Goal: Information Seeking & Learning: Learn about a topic

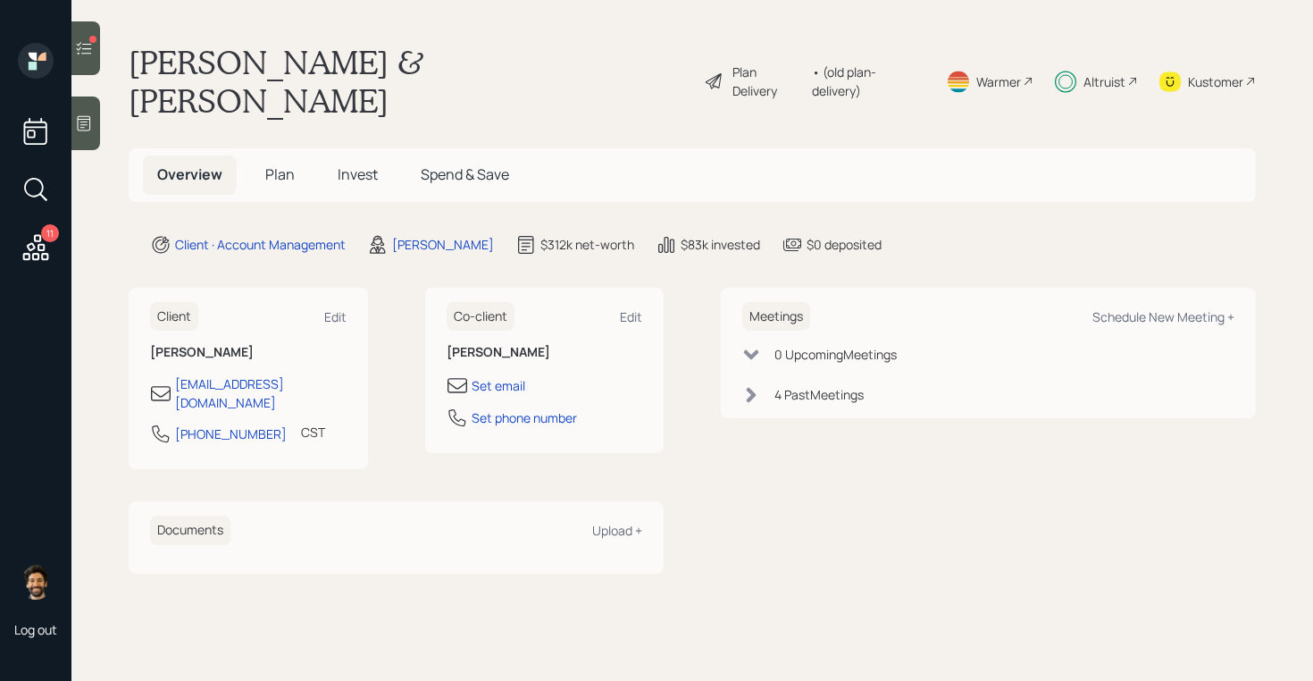
click at [1101, 72] on div "Altruist" at bounding box center [1105, 81] width 42 height 19
click at [1097, 72] on div "Altruist" at bounding box center [1105, 81] width 42 height 19
click at [377, 155] on h5 "Invest" at bounding box center [357, 174] width 69 height 38
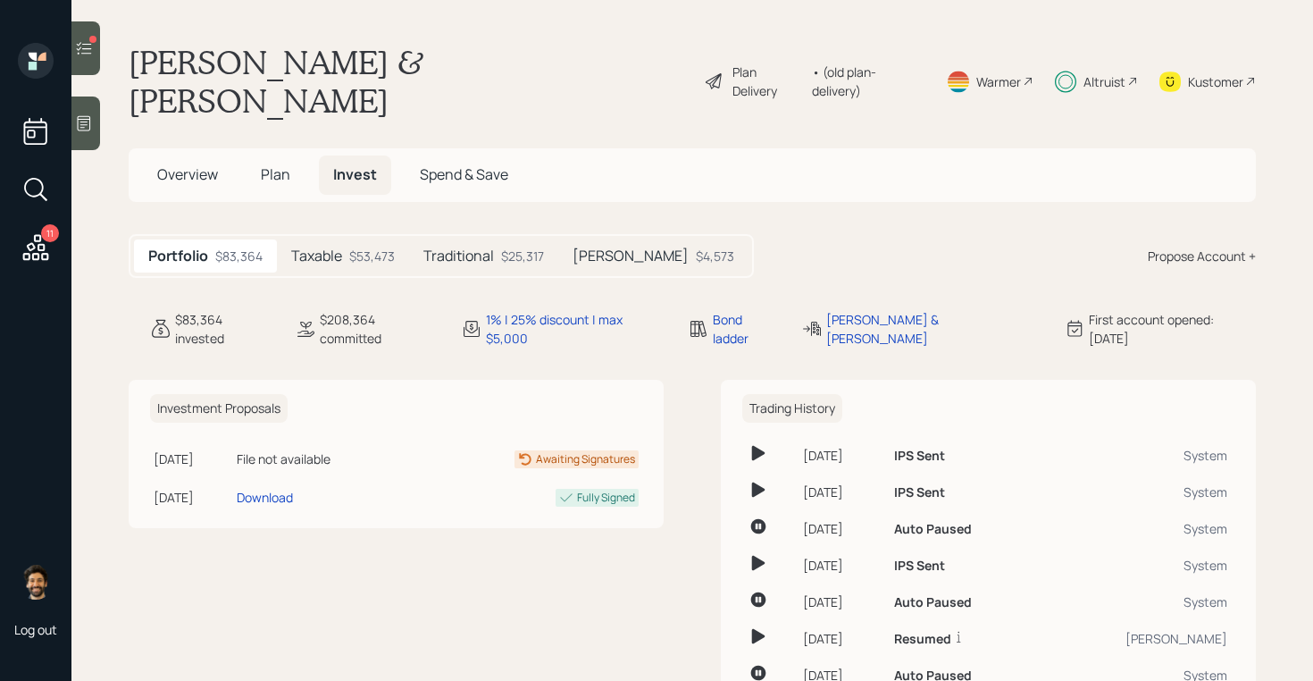
click at [366, 247] on div "$53,473" at bounding box center [372, 256] width 46 height 19
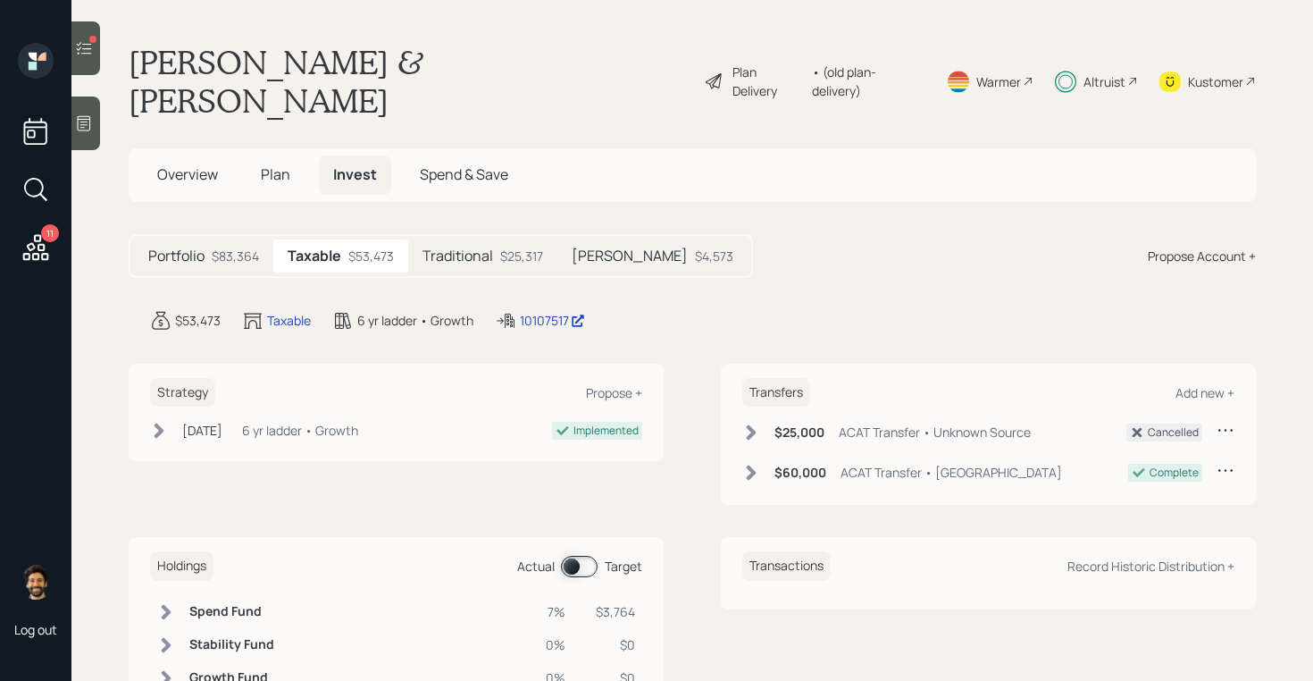
click at [498, 239] on div "Traditional $25,317" at bounding box center [482, 255] width 149 height 33
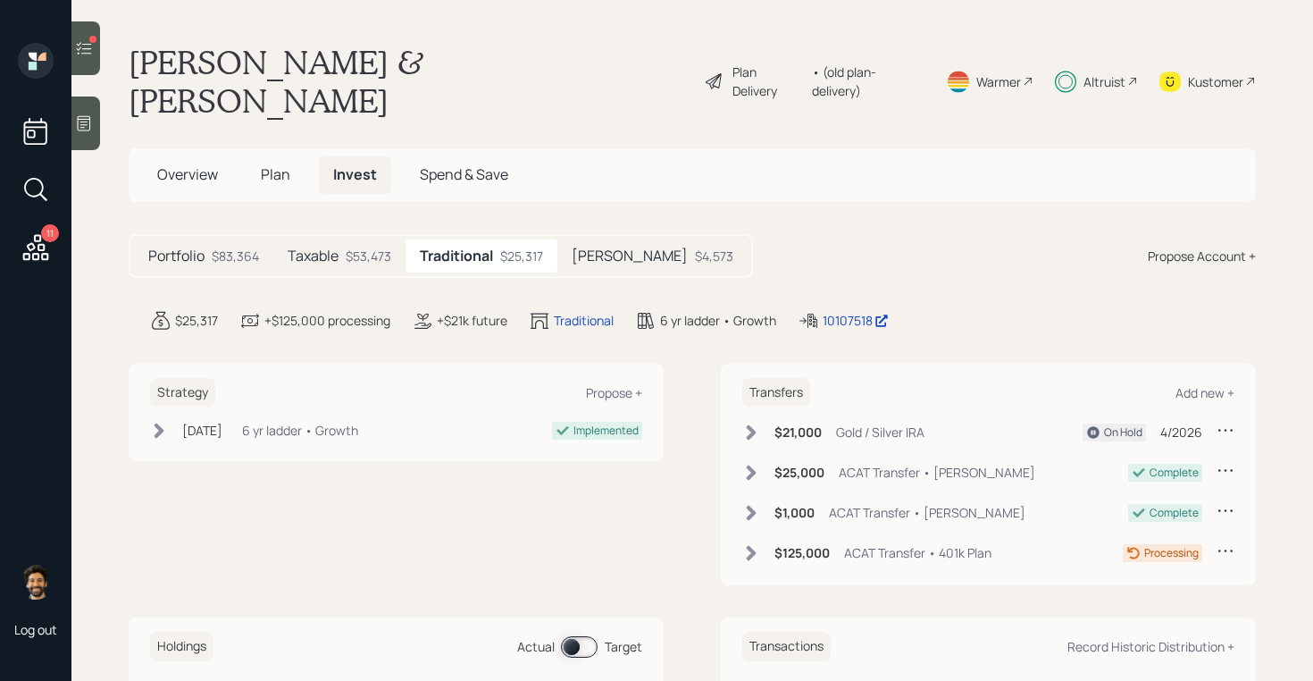
click at [355, 239] on div "Taxable $53,473" at bounding box center [339, 255] width 132 height 33
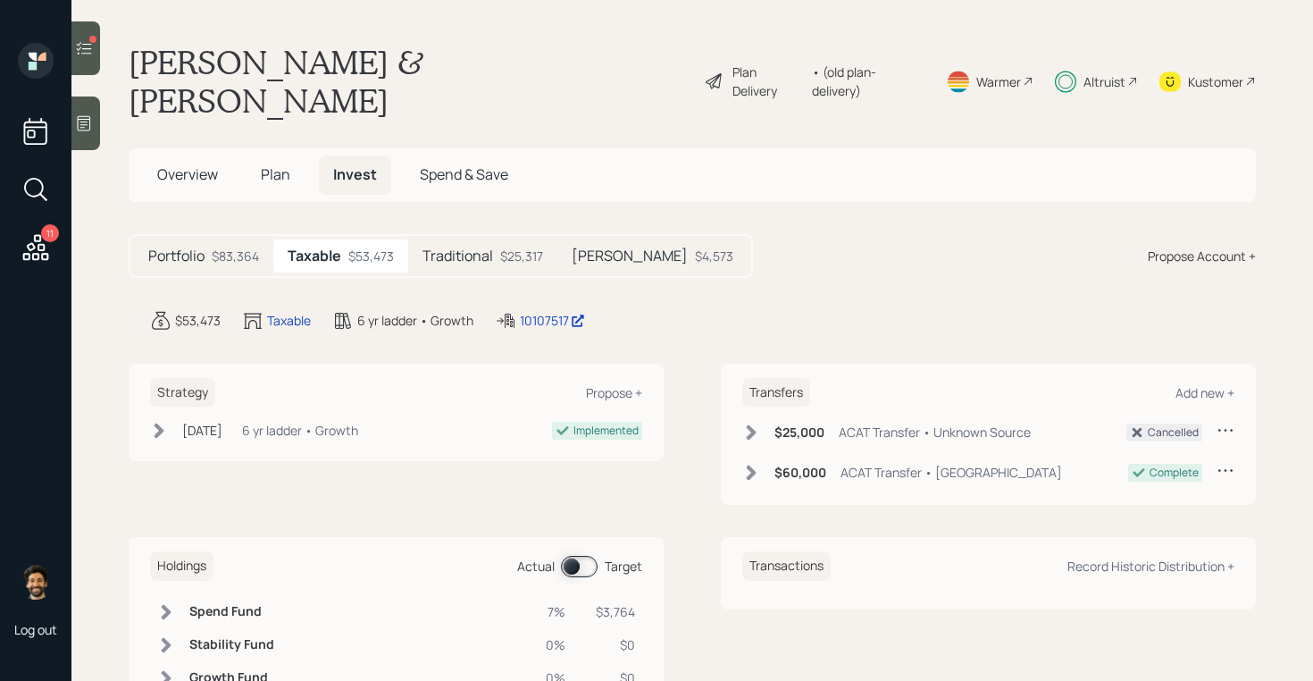
click at [466, 248] on h5 "Traditional" at bounding box center [458, 256] width 71 height 17
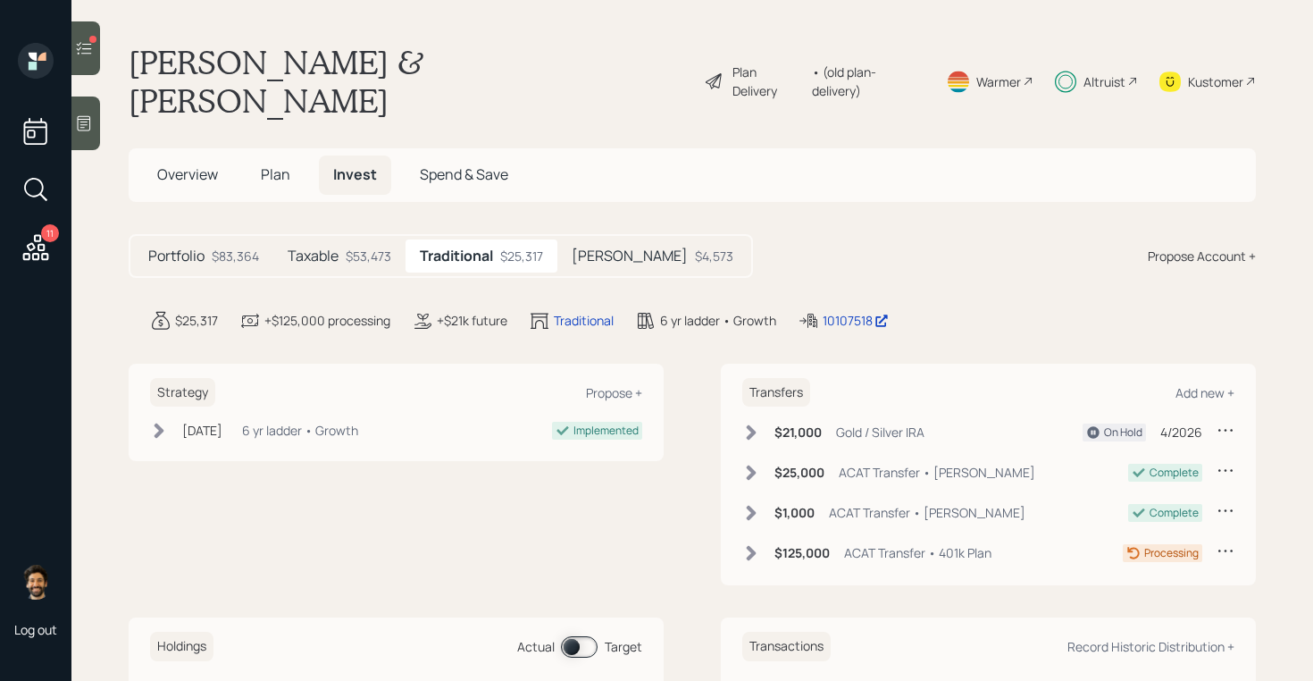
click at [580, 248] on h5 "[PERSON_NAME]" at bounding box center [630, 256] width 116 height 17
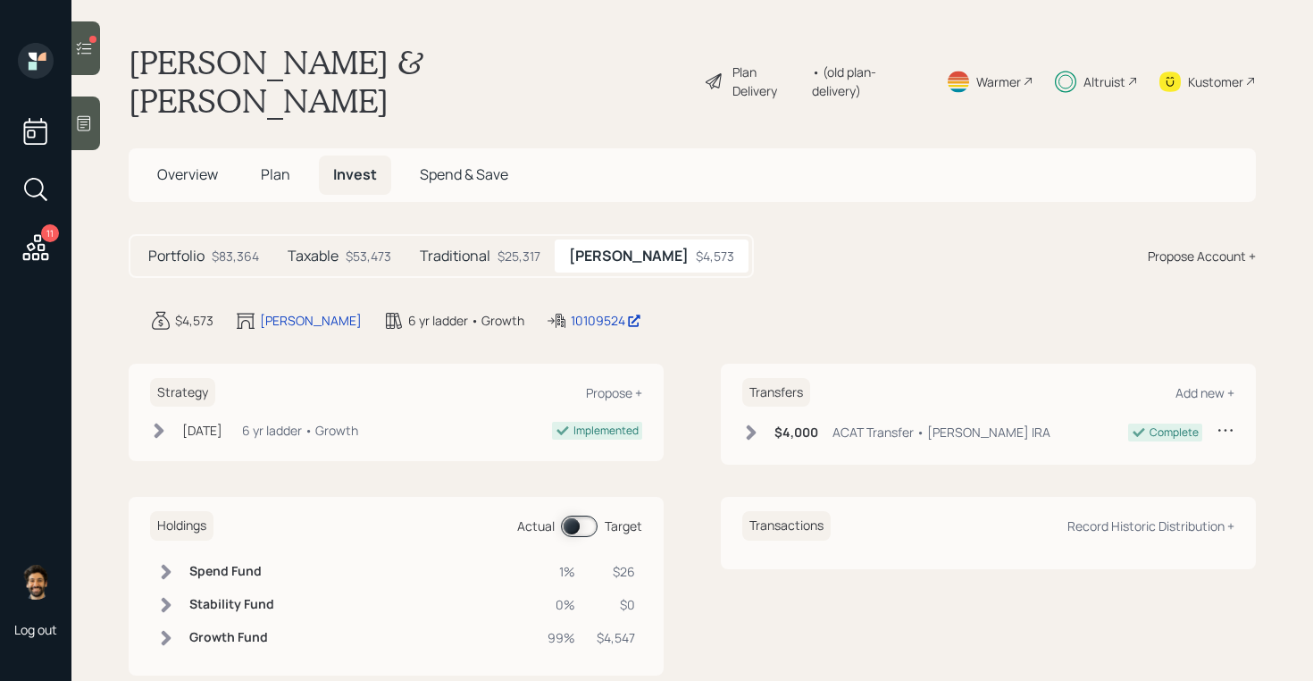
click at [477, 248] on h5 "Traditional" at bounding box center [455, 256] width 71 height 17
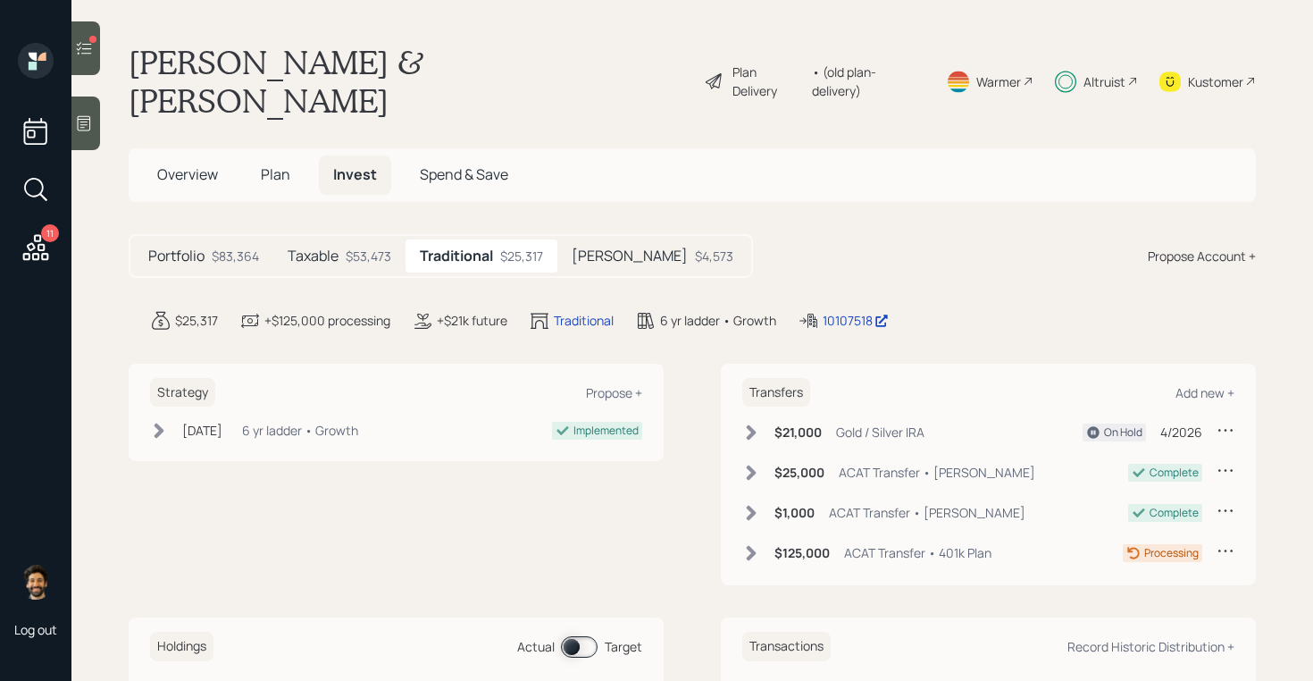
click at [349, 247] on div "$53,473" at bounding box center [369, 256] width 46 height 19
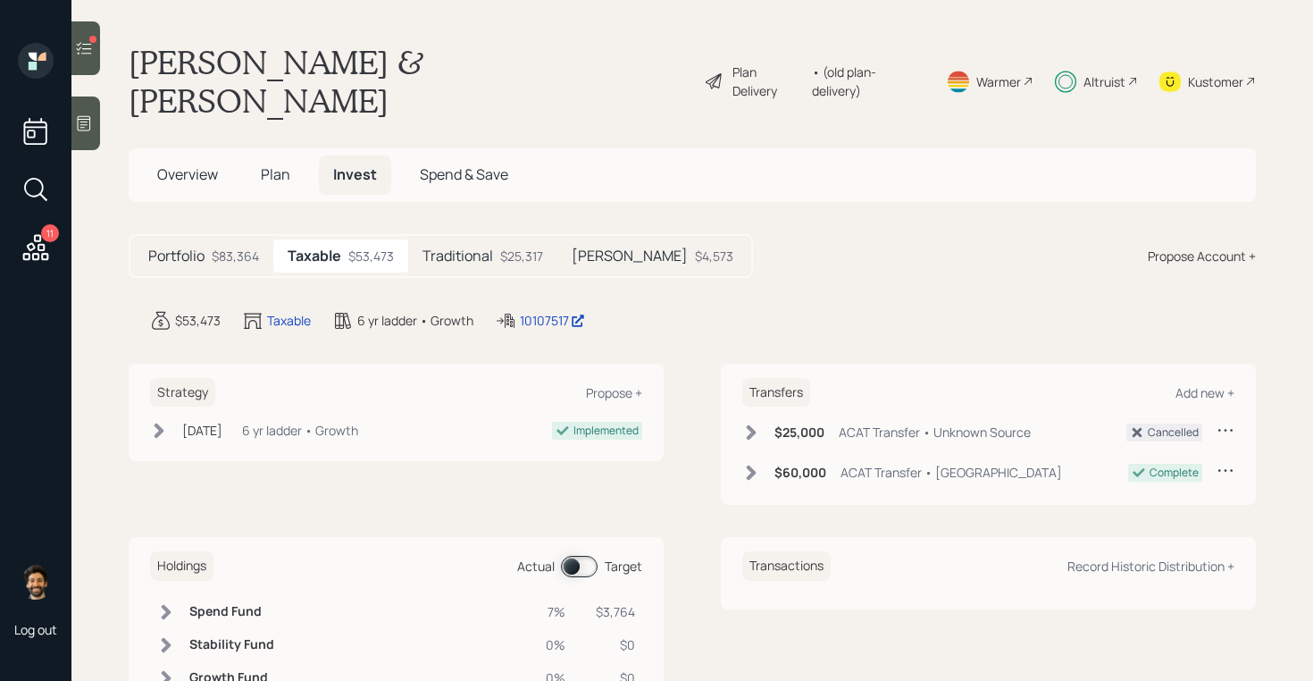
click at [455, 239] on div "Traditional $25,317" at bounding box center [482, 255] width 149 height 33
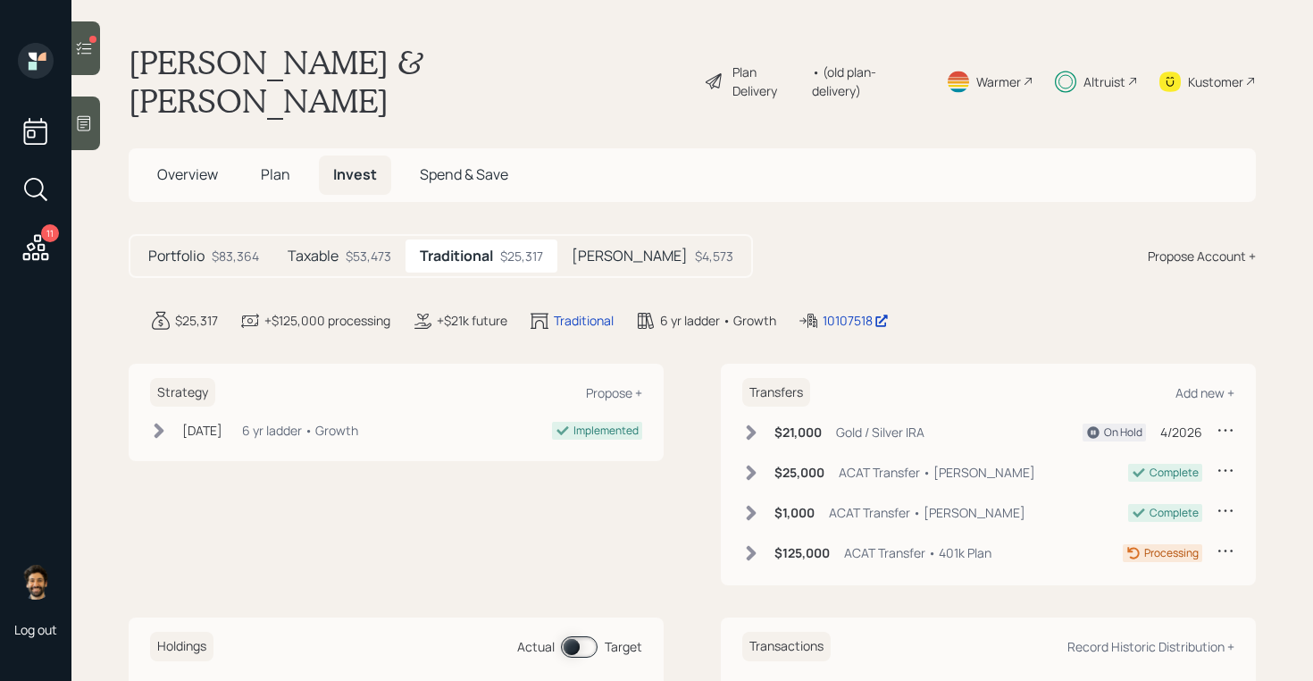
click at [323, 239] on div "Taxable $53,473" at bounding box center [339, 255] width 132 height 33
